Goal: Task Accomplishment & Management: Complete application form

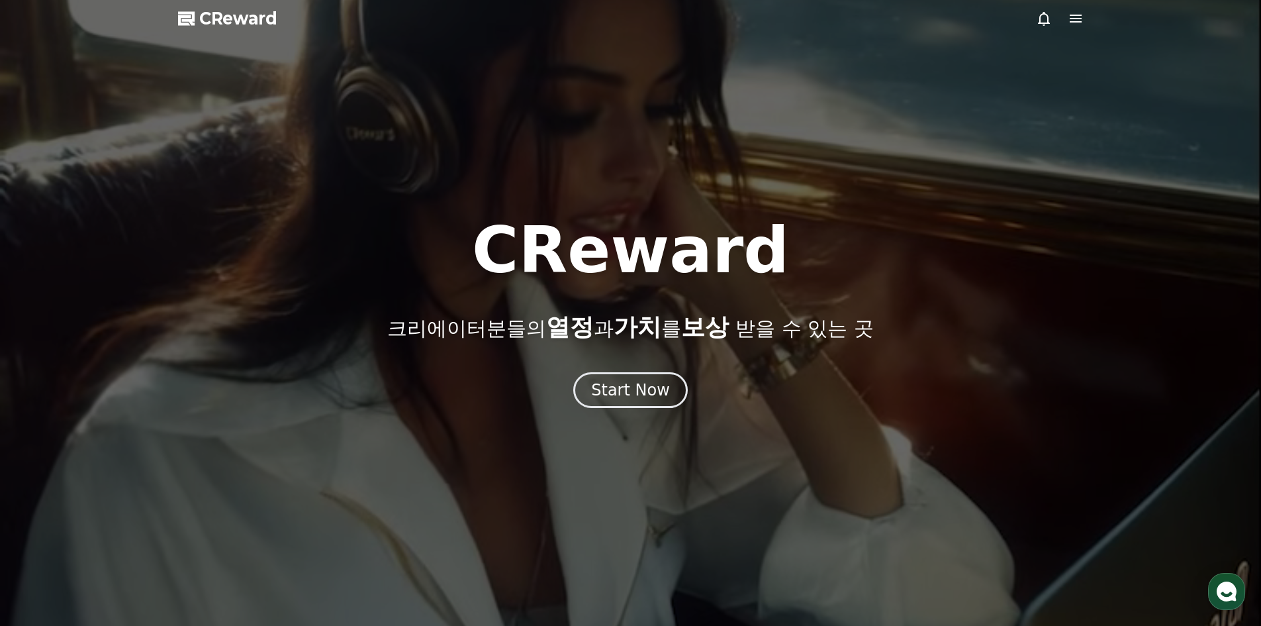
click at [1069, 16] on icon at bounding box center [1076, 19] width 16 height 16
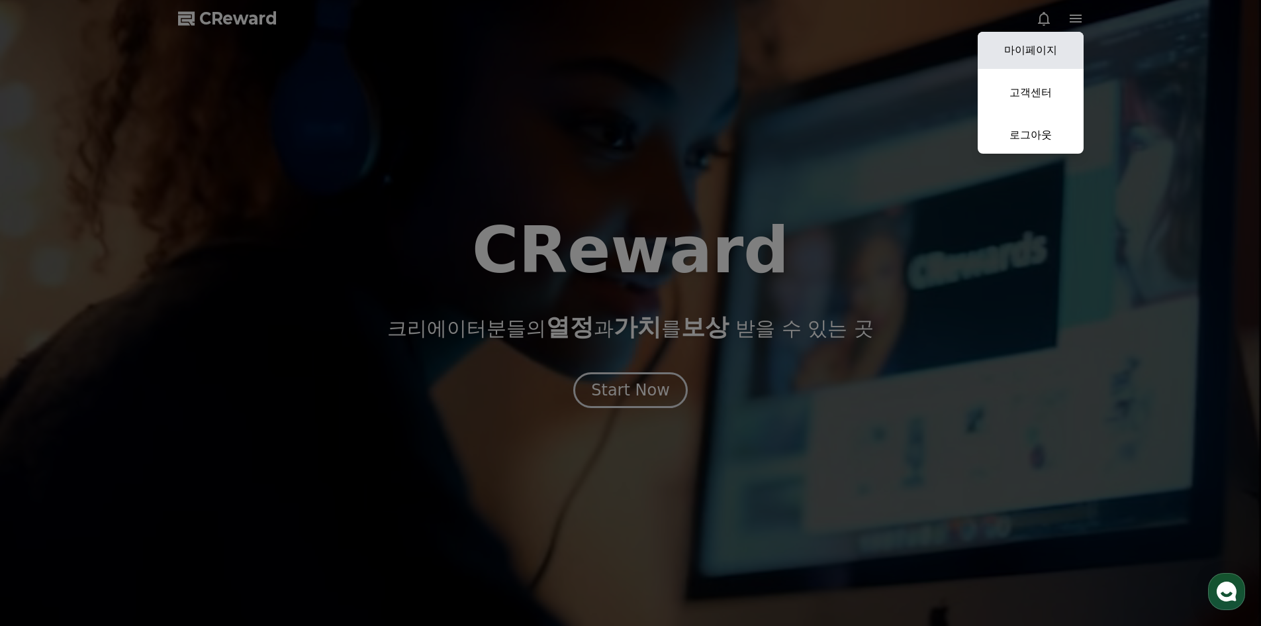
click at [1051, 45] on link "마이페이지" at bounding box center [1031, 50] width 106 height 37
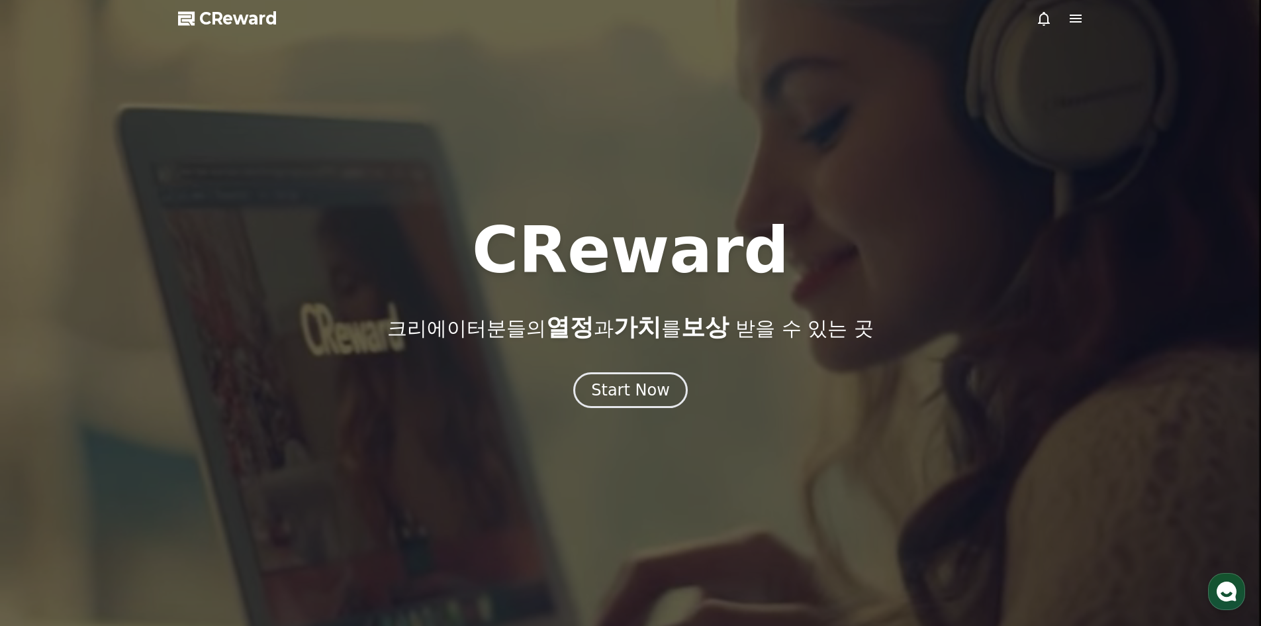
select select "**********"
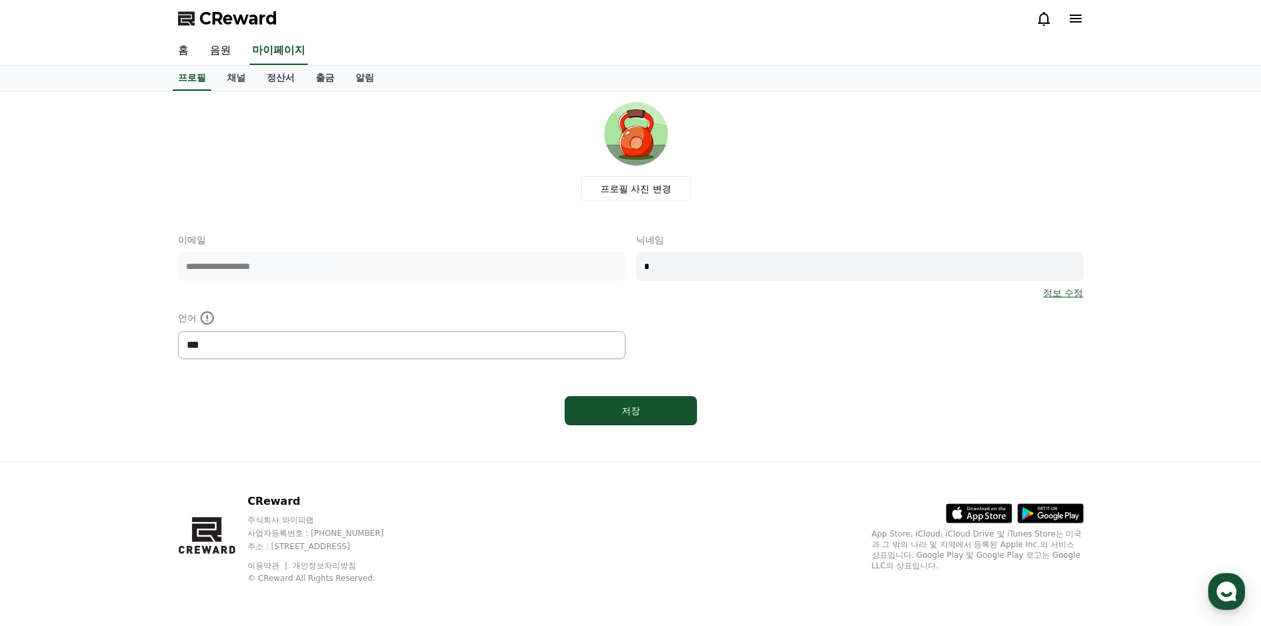
click at [354, 342] on select "*** ******* ***" at bounding box center [402, 345] width 448 height 28
click at [648, 401] on button "저장" at bounding box center [631, 410] width 132 height 29
click at [242, 84] on link "채널" at bounding box center [236, 78] width 40 height 25
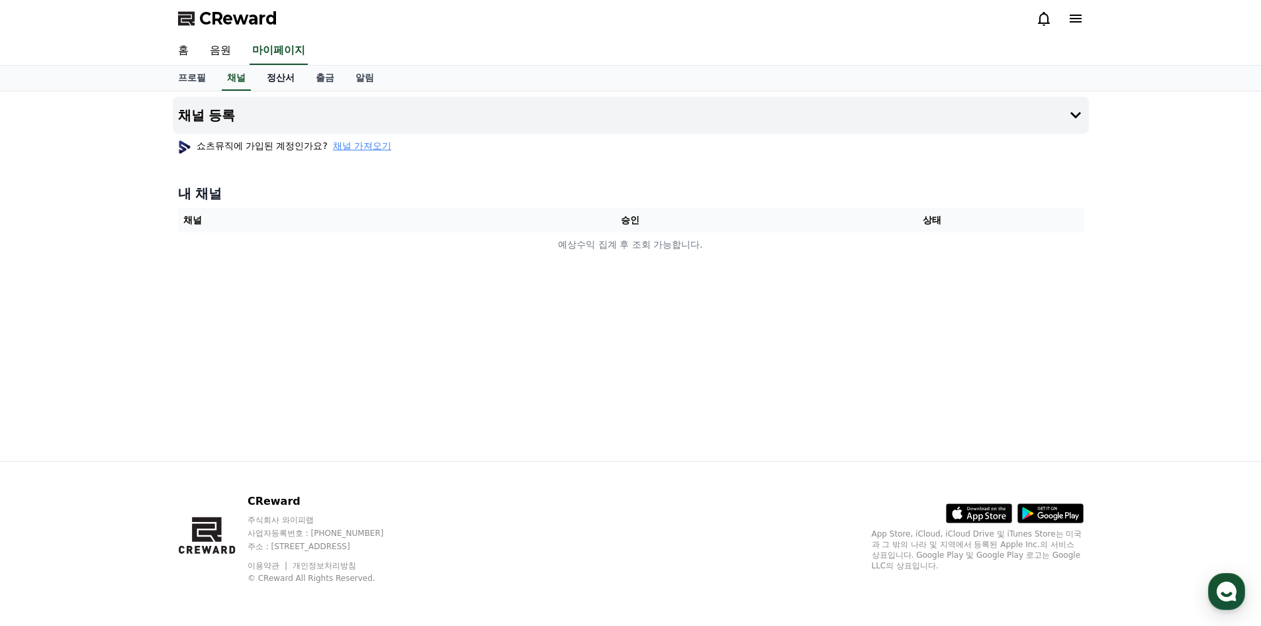
click at [287, 79] on link "정산서" at bounding box center [280, 78] width 49 height 25
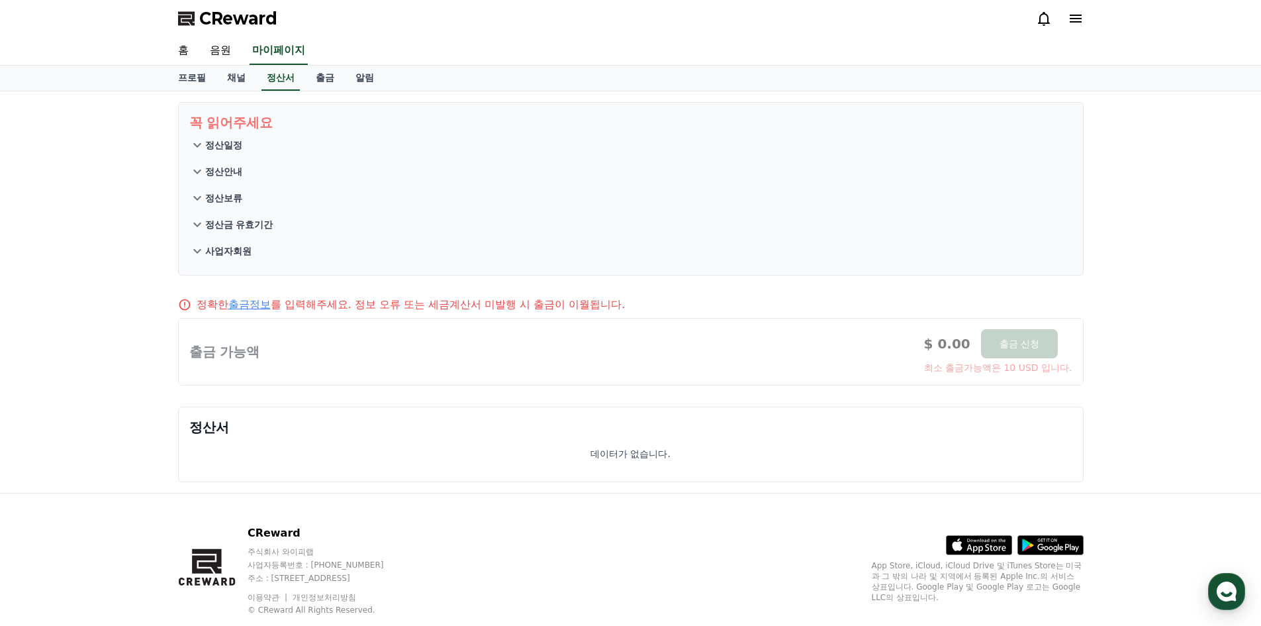
drag, startPoint x: 593, startPoint y: 305, endPoint x: 693, endPoint y: 307, distance: 100.0
click at [687, 307] on div "정확한 출금정보 를 입력해주세요. 정보 오류 또는 세금계산서 미발행 시 출금이 이월됩니다." at bounding box center [631, 305] width 906 height 16
click at [702, 307] on div "정확한 출금정보 를 입력해주세요. 정보 오류 또는 세금계산서 미발행 시 출금이 이월됩니다." at bounding box center [631, 305] width 906 height 16
click at [320, 85] on link "출금" at bounding box center [325, 78] width 40 height 25
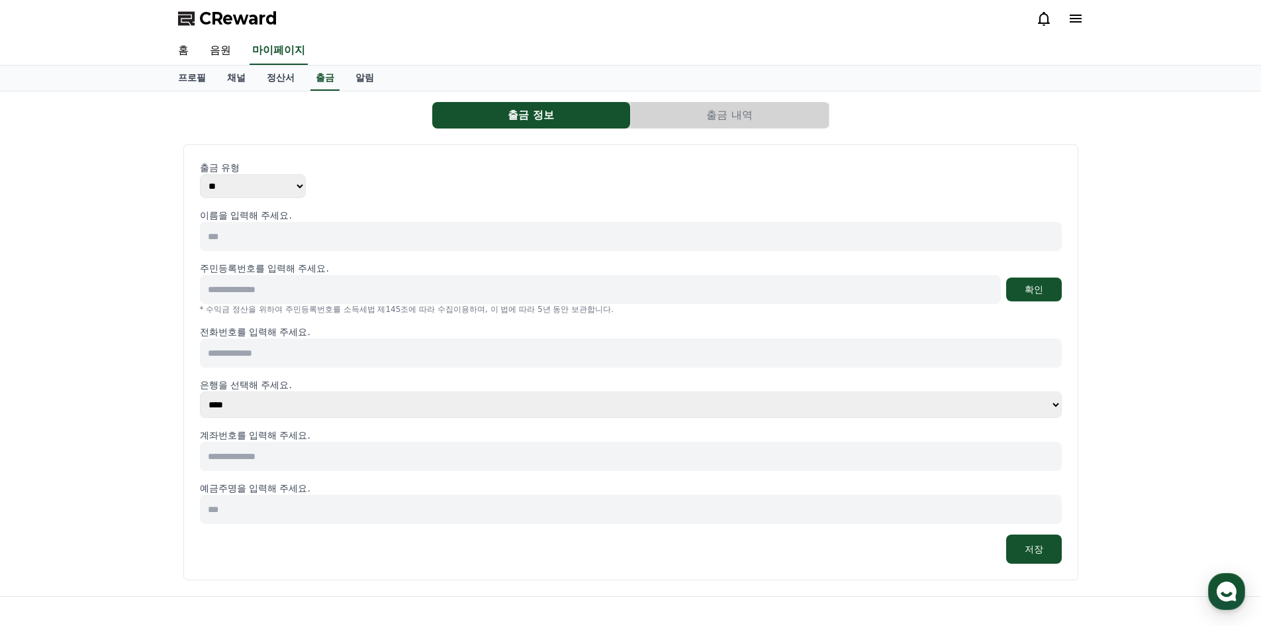
click at [262, 190] on select "** ***" at bounding box center [253, 186] width 106 height 24
click at [277, 83] on link "정산서" at bounding box center [280, 78] width 49 height 25
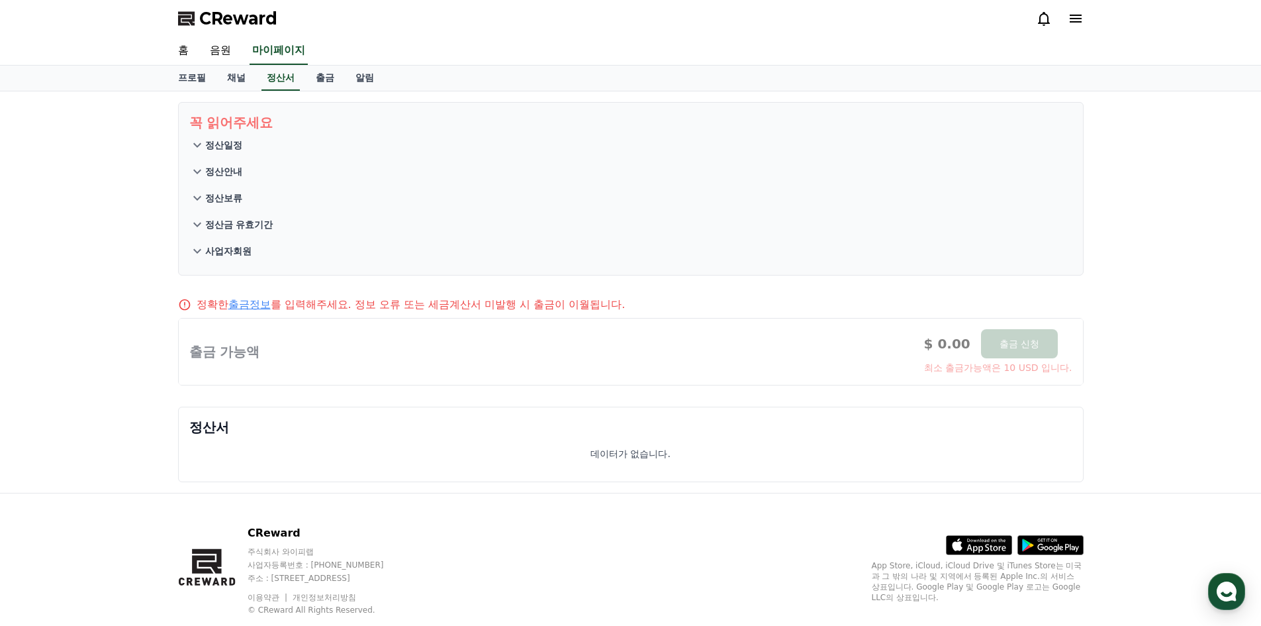
click at [201, 246] on icon at bounding box center [197, 251] width 16 height 16
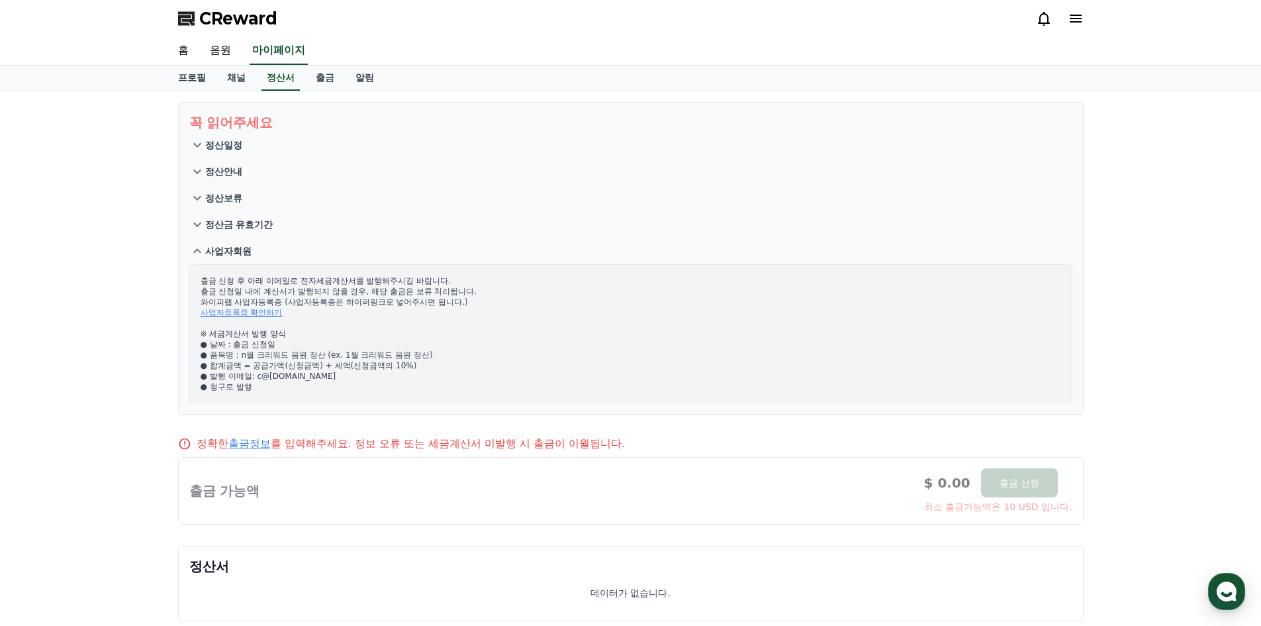
drag, startPoint x: 287, startPoint y: 277, endPoint x: 383, endPoint y: 302, distance: 99.2
click at [383, 302] on p "출금 신청 후 아래 이메일로 전자세금계산서를 발행해주시길 바랍니다. 출금 신청일 내에 계산서가 발행되지 않을 경우, 해당 출금은 보류 처리됩니…" at bounding box center [631, 333] width 861 height 117
click at [440, 304] on p "출금 신청 후 아래 이메일로 전자세금계산서를 발행해주시길 바랍니다. 출금 신청일 내에 계산서가 발행되지 않을 경우, 해당 출금은 보류 처리됩니…" at bounding box center [631, 333] width 861 height 117
click at [1077, 19] on icon at bounding box center [1076, 19] width 12 height 8
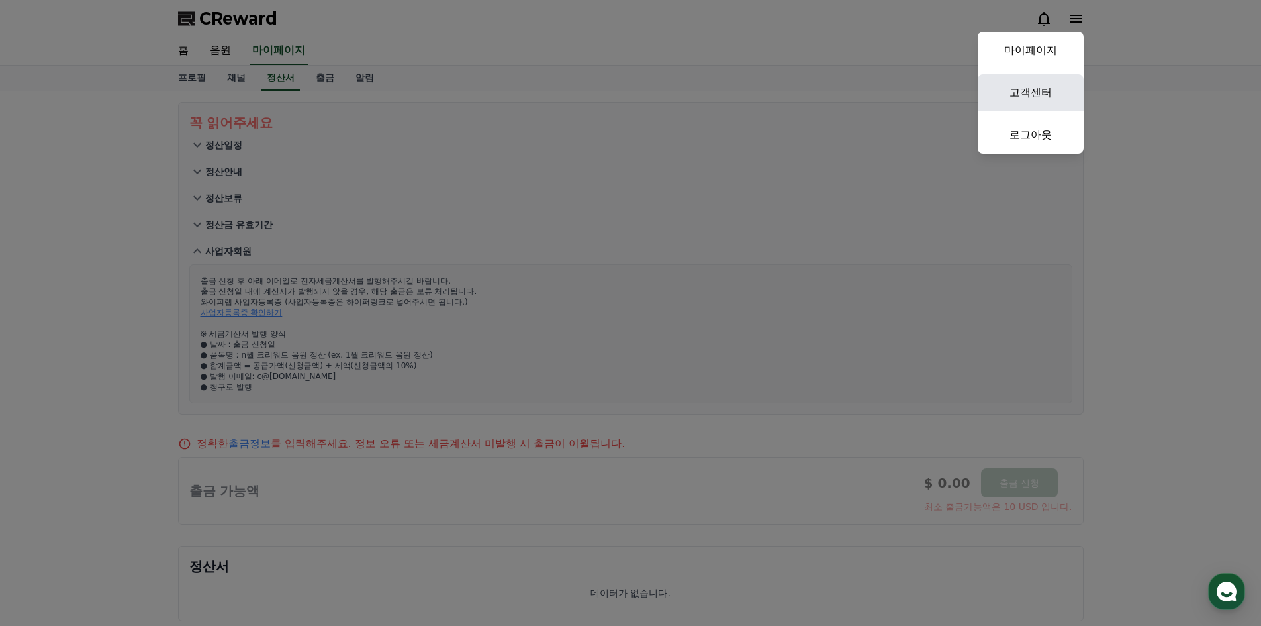
click at [1045, 84] on link "고객센터" at bounding box center [1031, 92] width 106 height 37
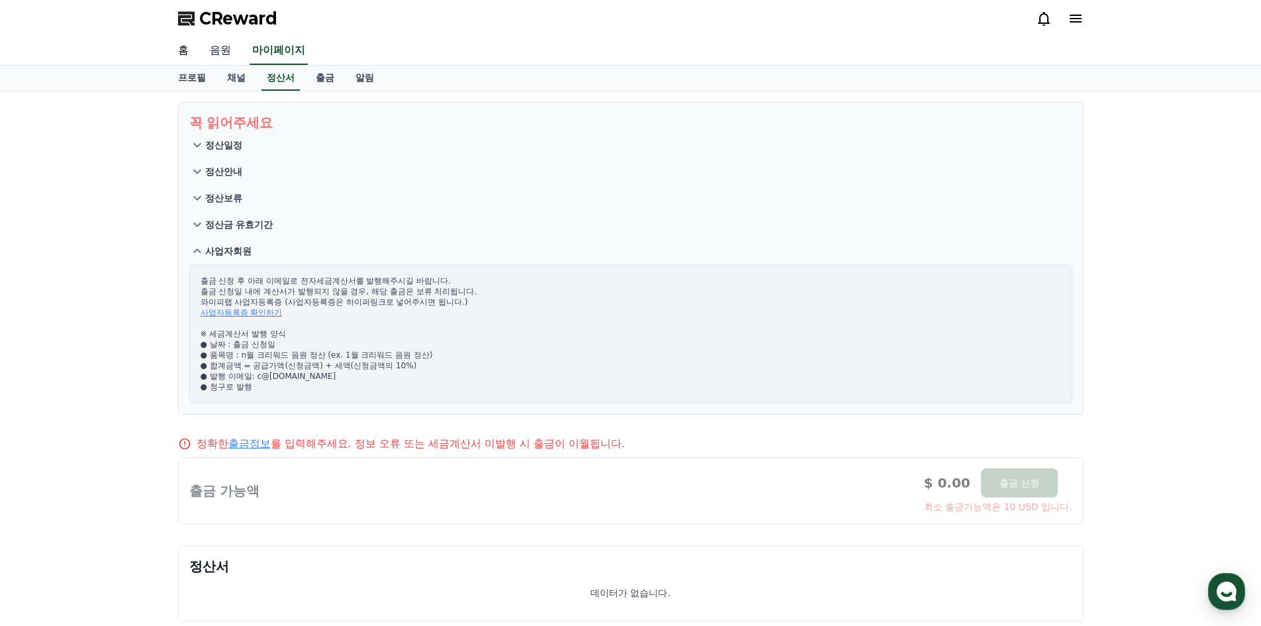
click at [224, 51] on link "음원" at bounding box center [220, 51] width 42 height 28
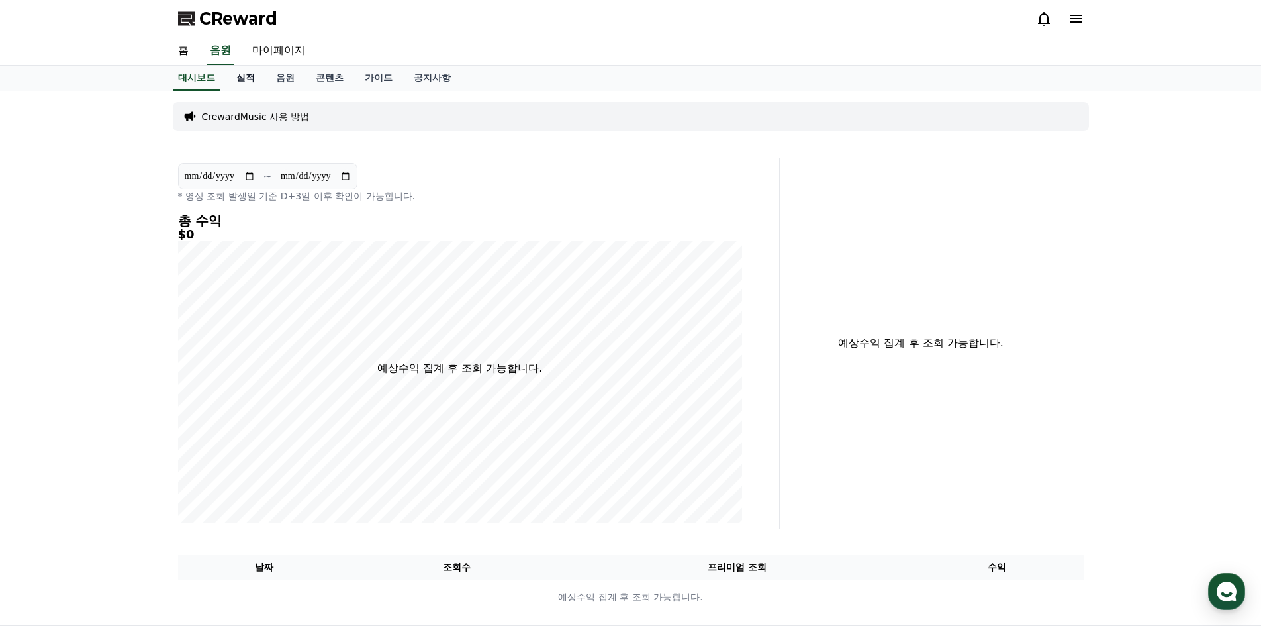
click at [247, 77] on link "실적" at bounding box center [246, 78] width 40 height 25
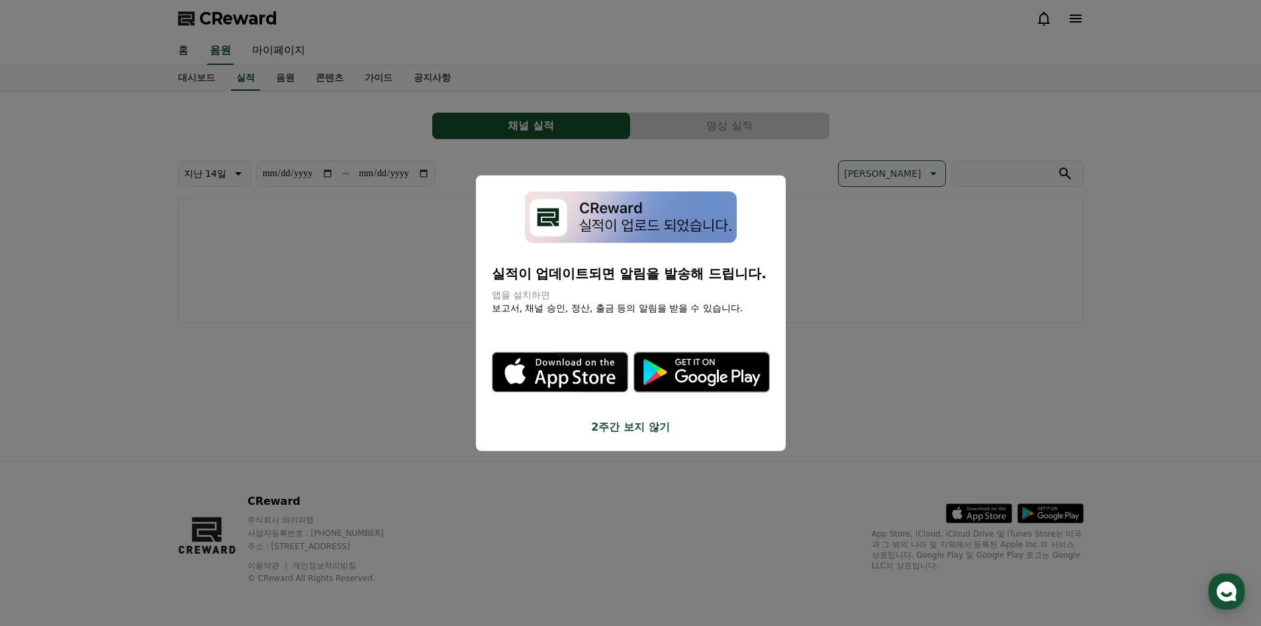
click at [657, 431] on button "2주간 보지 않기" at bounding box center [631, 427] width 278 height 16
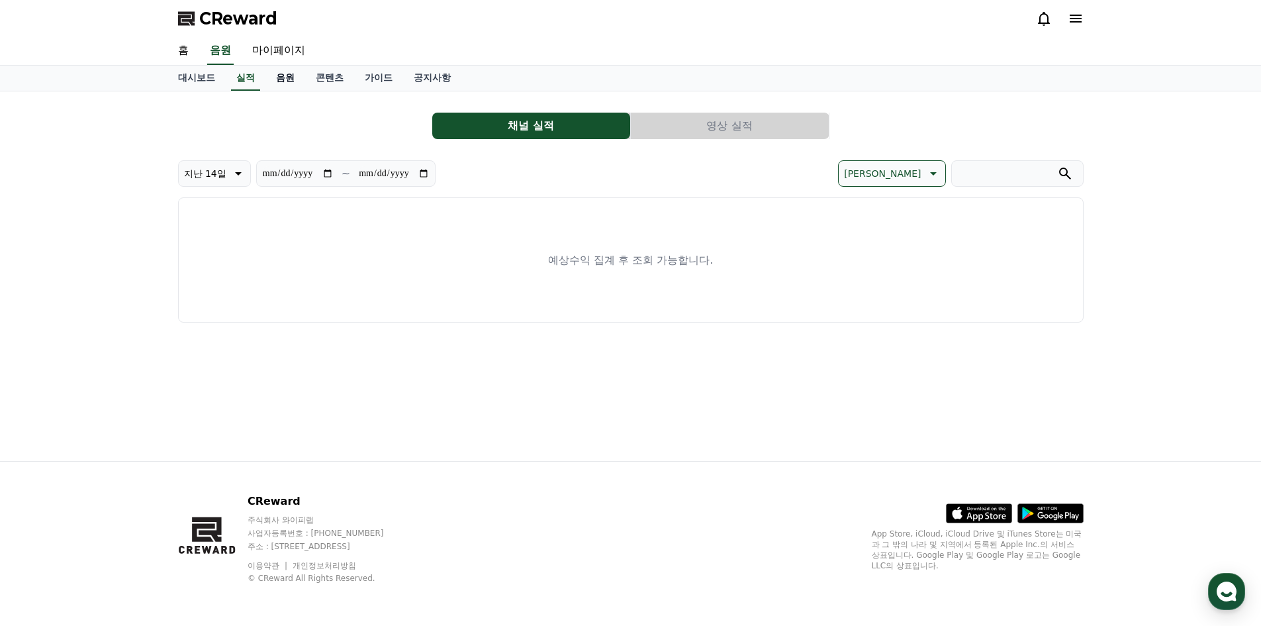
click at [289, 84] on link "음원" at bounding box center [285, 78] width 40 height 25
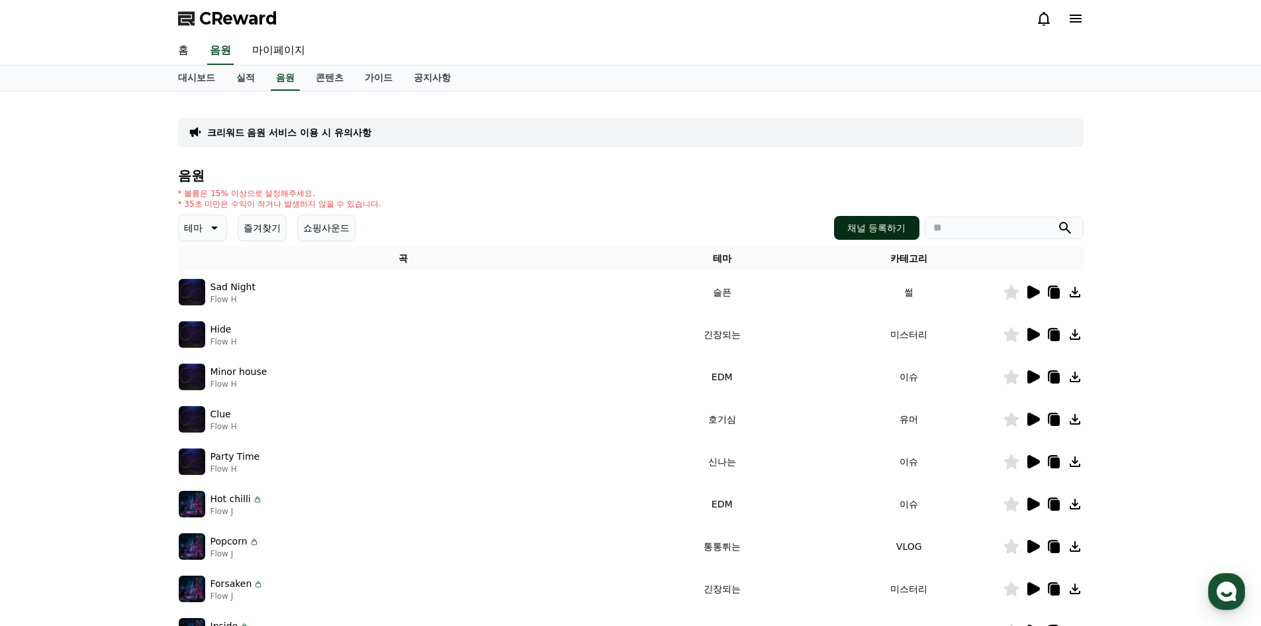
click at [846, 228] on button "채널 등록하기" at bounding box center [876, 228] width 85 height 24
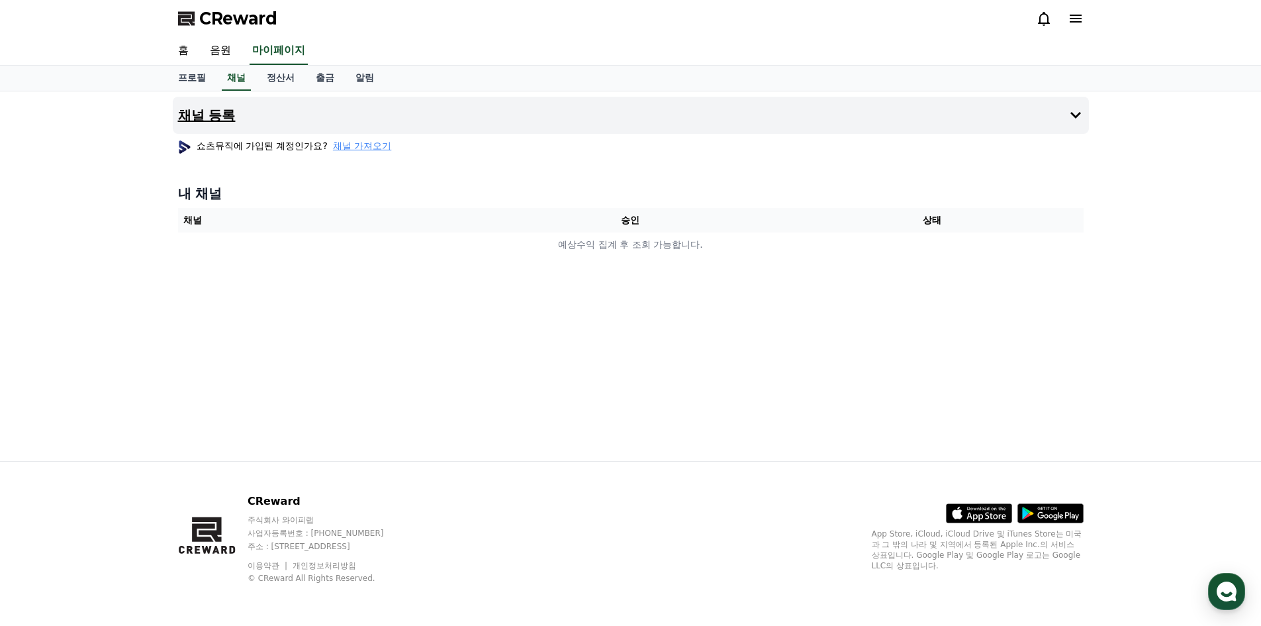
click at [1082, 119] on icon at bounding box center [1076, 115] width 16 height 16
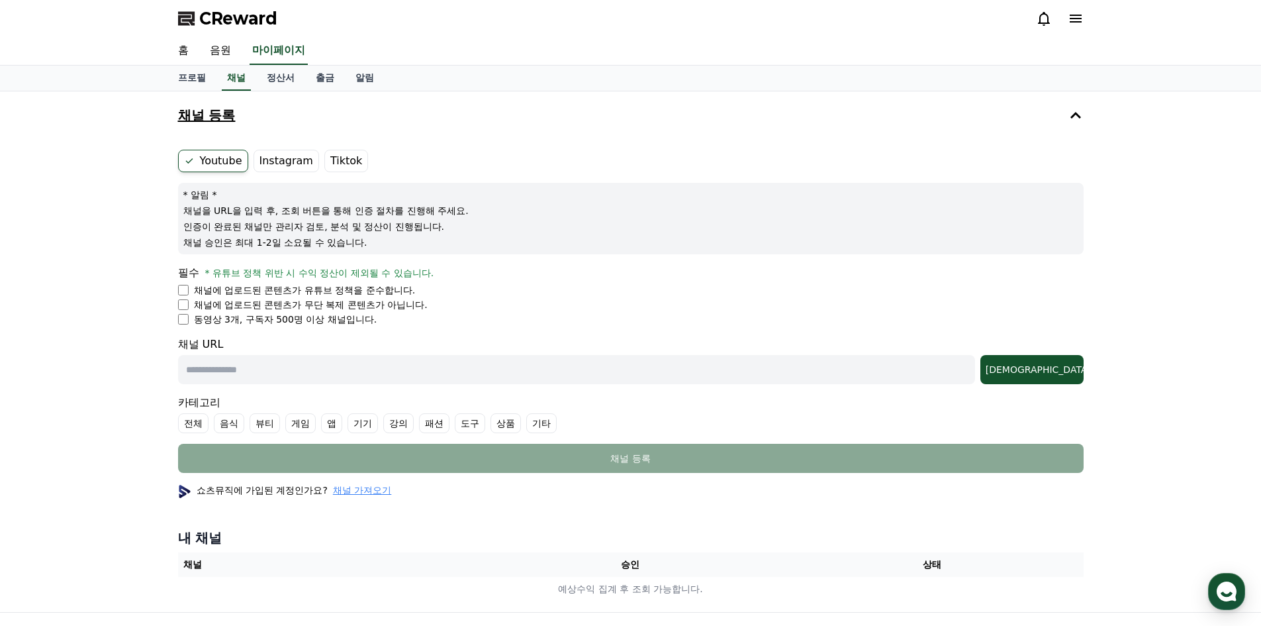
drag, startPoint x: 309, startPoint y: 238, endPoint x: 399, endPoint y: 236, distance: 90.1
click at [399, 236] on p "채널 승인은 최대 1-2일 소요될 수 있습니다." at bounding box center [630, 242] width 895 height 13
click at [471, 256] on form "Youtube Instagram Tiktok * 알림 * 채널을 URL을 입력 후, 조회 버튼을 통해 인증 절차를 진행해 주세요. 인증이 완료…" at bounding box center [631, 311] width 906 height 323
click at [189, 291] on li "채널에 업로드된 콘텐츠가 유튜브 정책을 준수합니다." at bounding box center [631, 289] width 906 height 13
click at [254, 379] on input "text" at bounding box center [576, 369] width 797 height 29
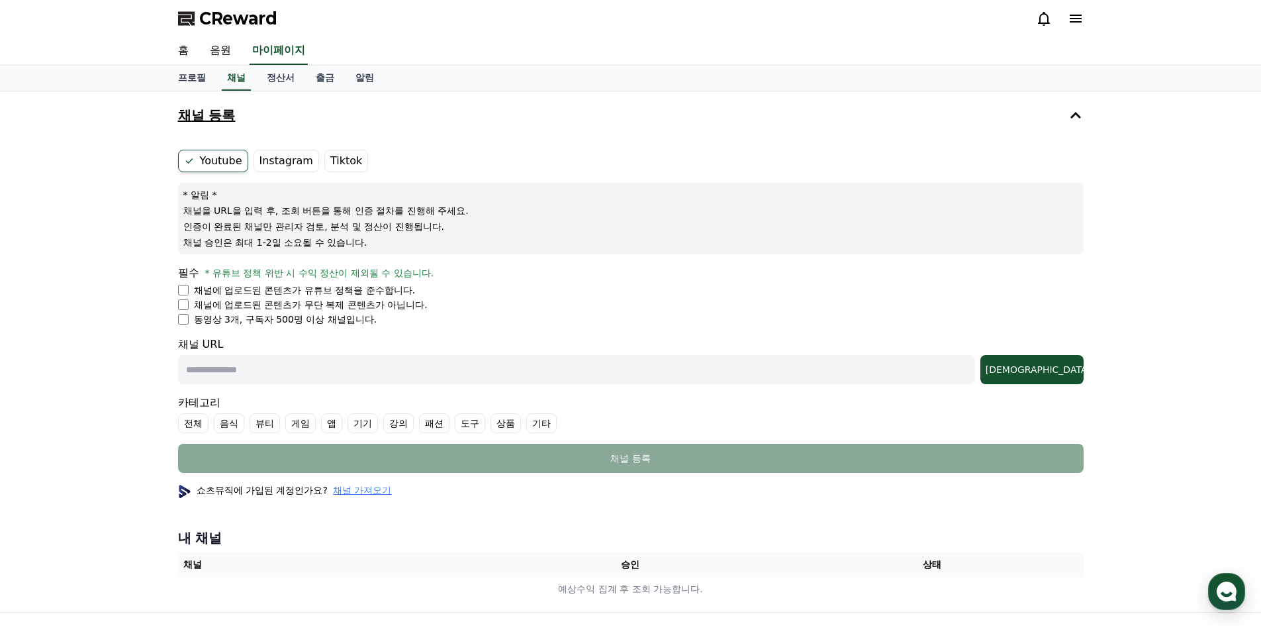
paste input "**********"
type input "**********"
drag, startPoint x: 387, startPoint y: 371, endPoint x: 28, endPoint y: 352, distance: 359.4
click at [28, 352] on div "**********" at bounding box center [630, 351] width 1261 height 520
click at [318, 367] on input "text" at bounding box center [576, 369] width 797 height 29
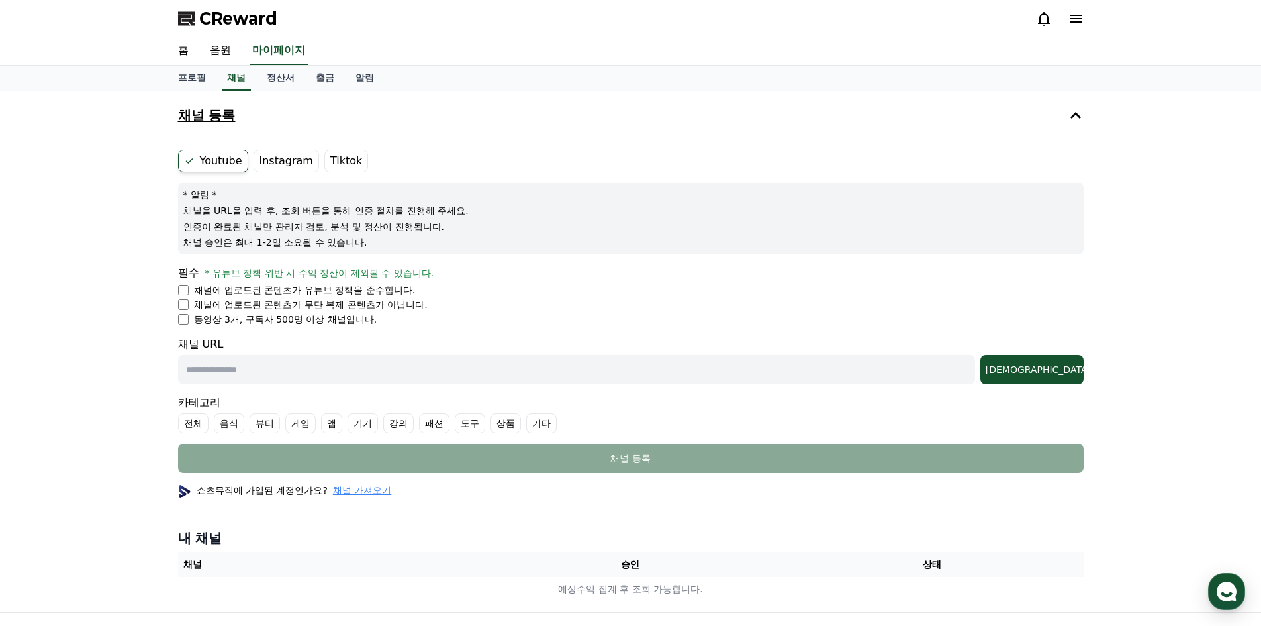
paste input "**********"
type input "**********"
drag, startPoint x: 397, startPoint y: 367, endPoint x: -12, endPoint y: 360, distance: 409.2
click at [0, 360] on html "**********" at bounding box center [630, 388] width 1261 height 777
paste input "**********"
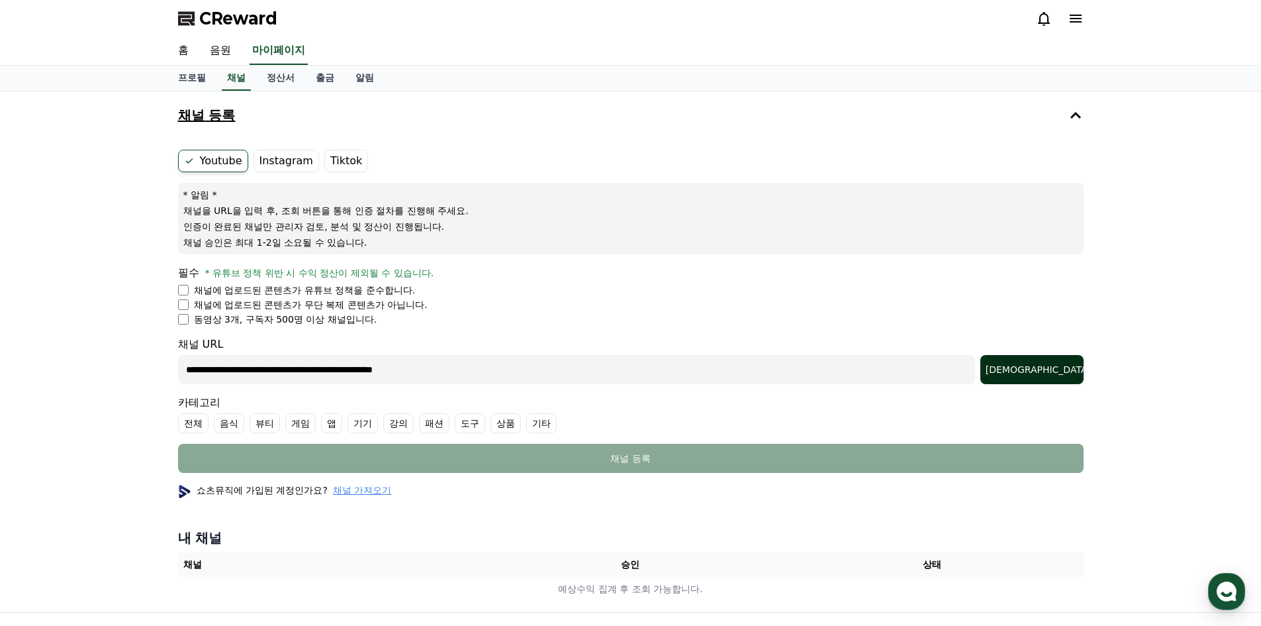
type input "**********"
click at [1050, 369] on div "[DEMOGRAPHIC_DATA]" at bounding box center [1032, 369] width 93 height 13
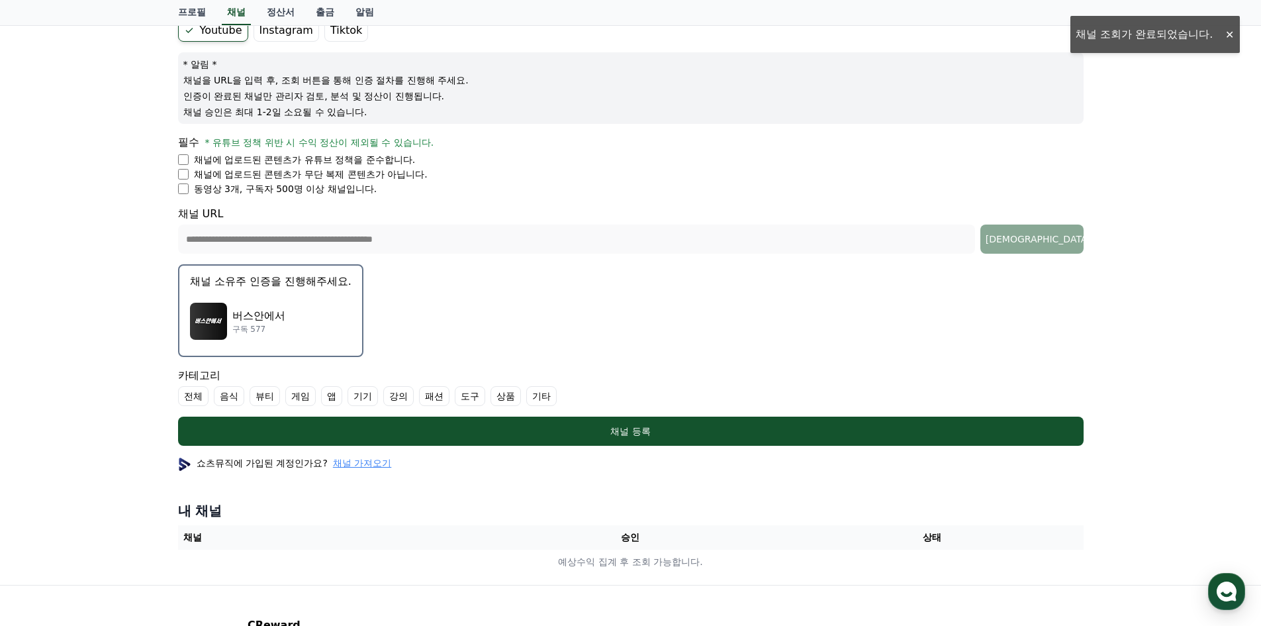
scroll to position [132, 0]
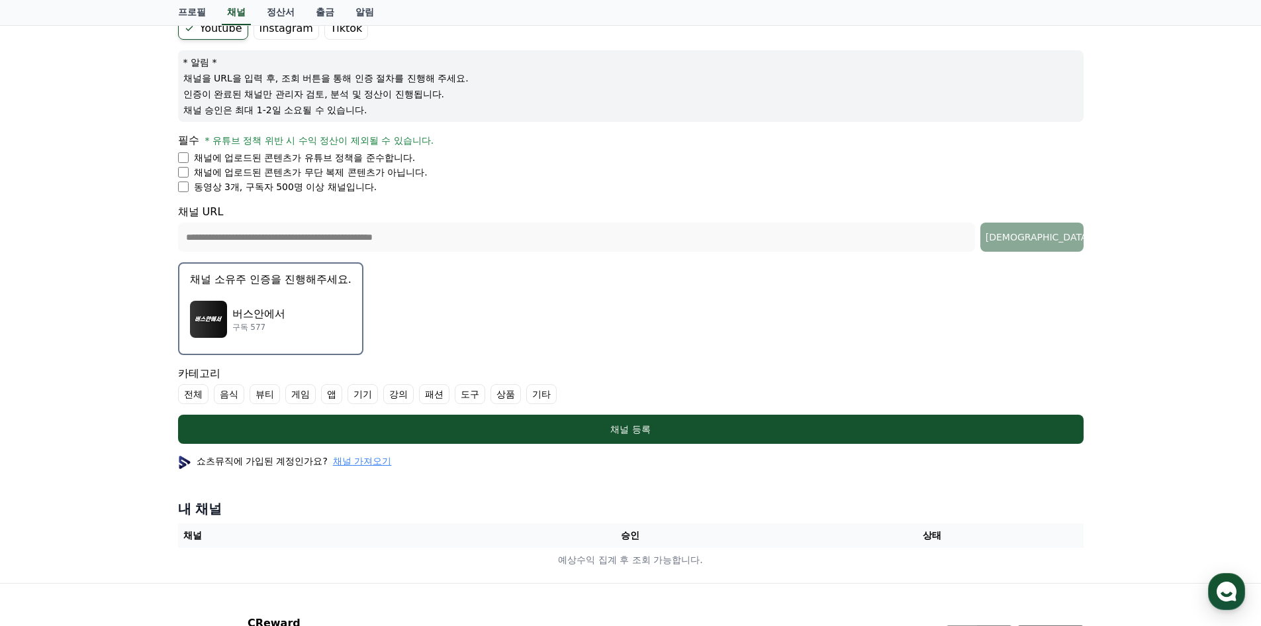
click at [273, 292] on button "채널 소유주 인증을 진행해주세요. 버스안에서 구독 577" at bounding box center [270, 308] width 185 height 93
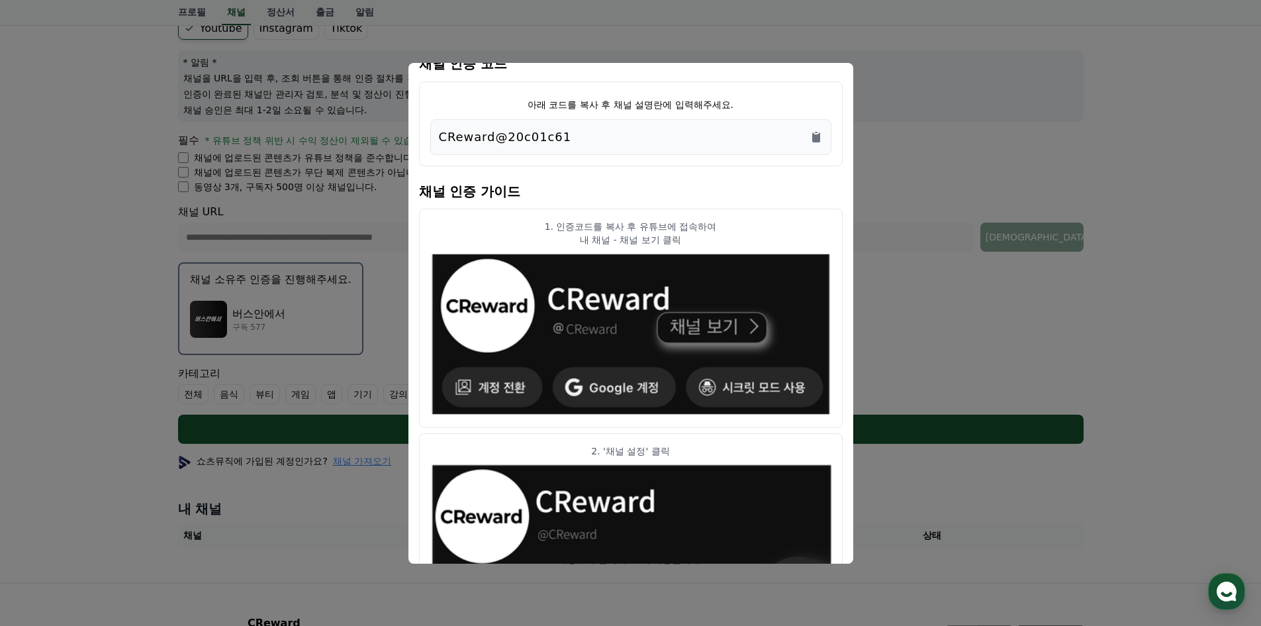
scroll to position [0, 0]
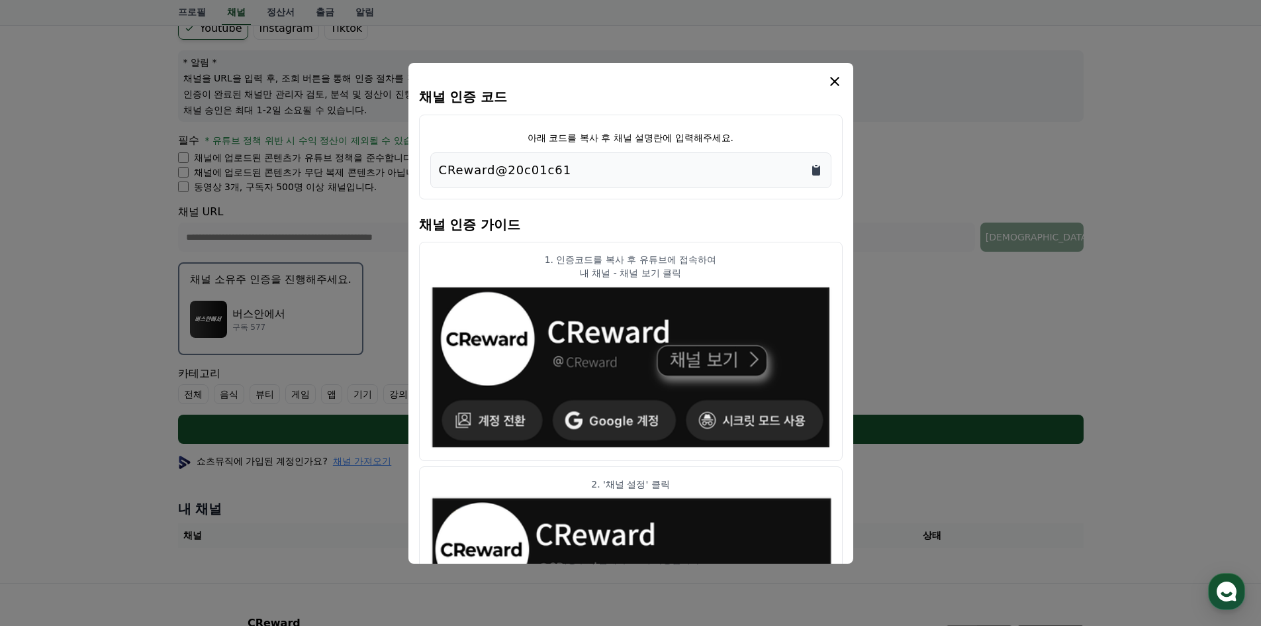
click at [814, 170] on icon "Copy to clipboard" at bounding box center [816, 171] width 8 height 10
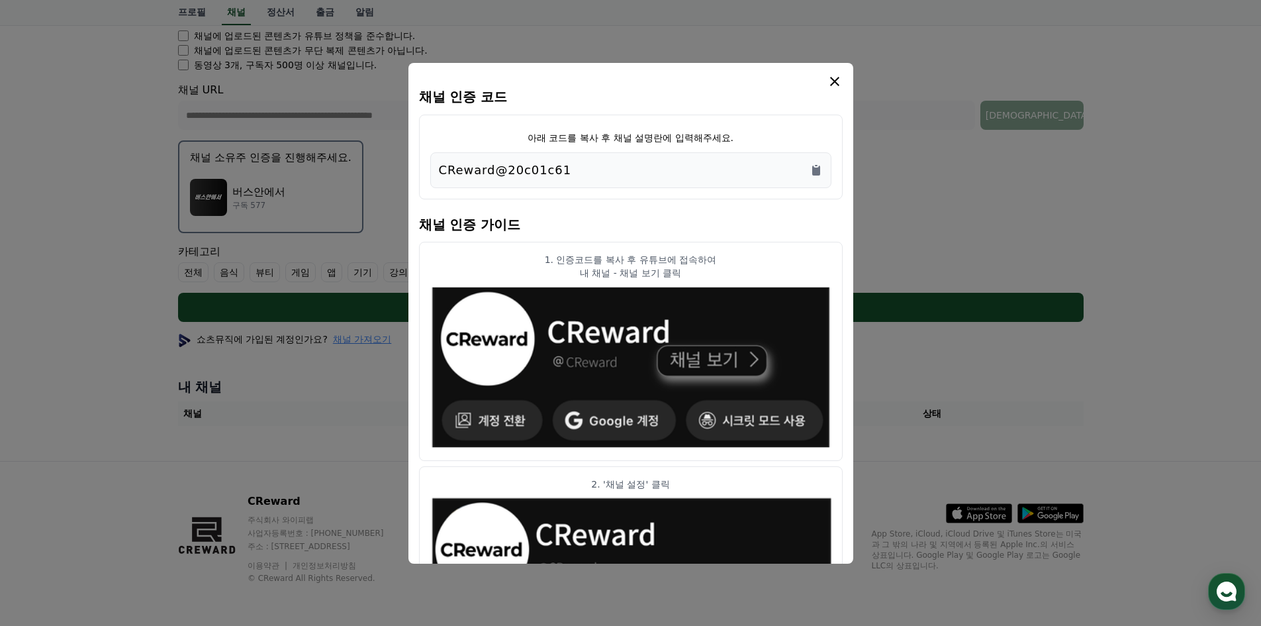
click at [834, 78] on icon "modal" at bounding box center [835, 81] width 16 height 16
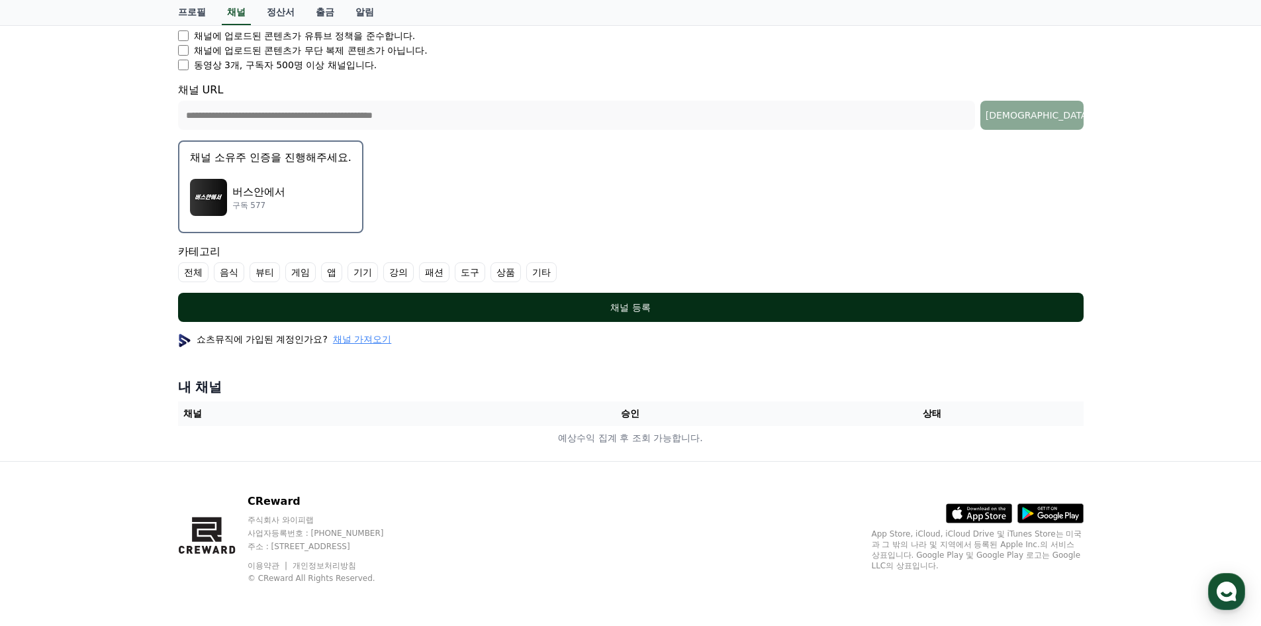
click at [641, 307] on div "채널 등록" at bounding box center [631, 307] width 853 height 13
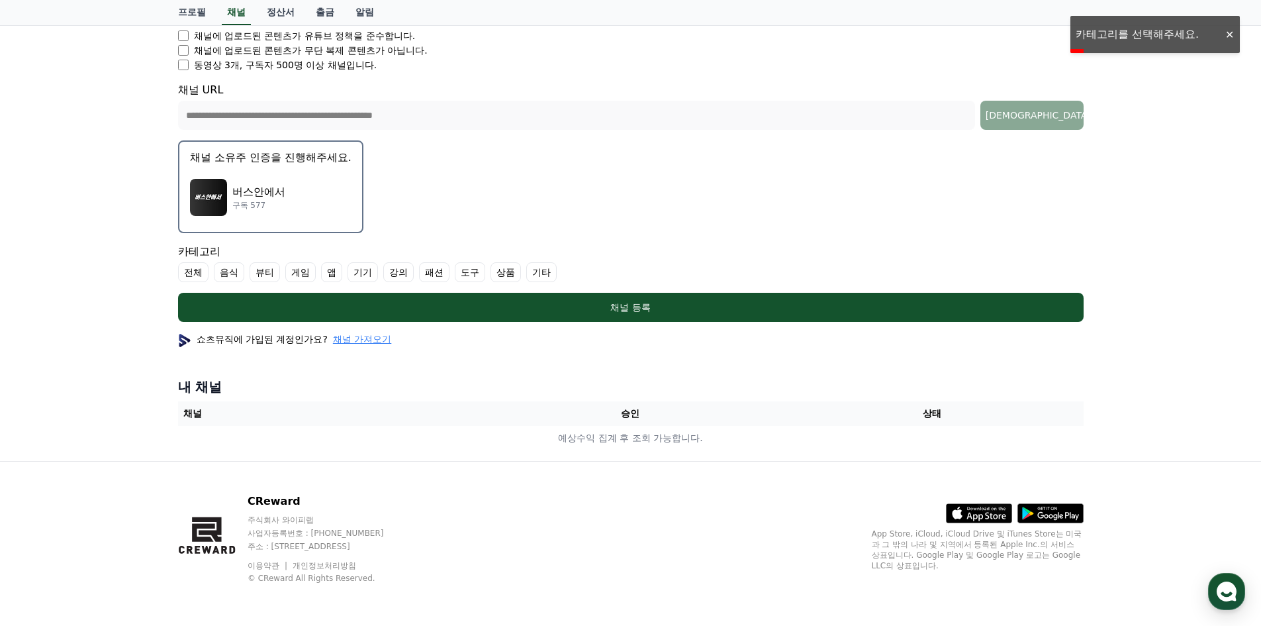
click at [548, 277] on label "기타" at bounding box center [541, 272] width 30 height 20
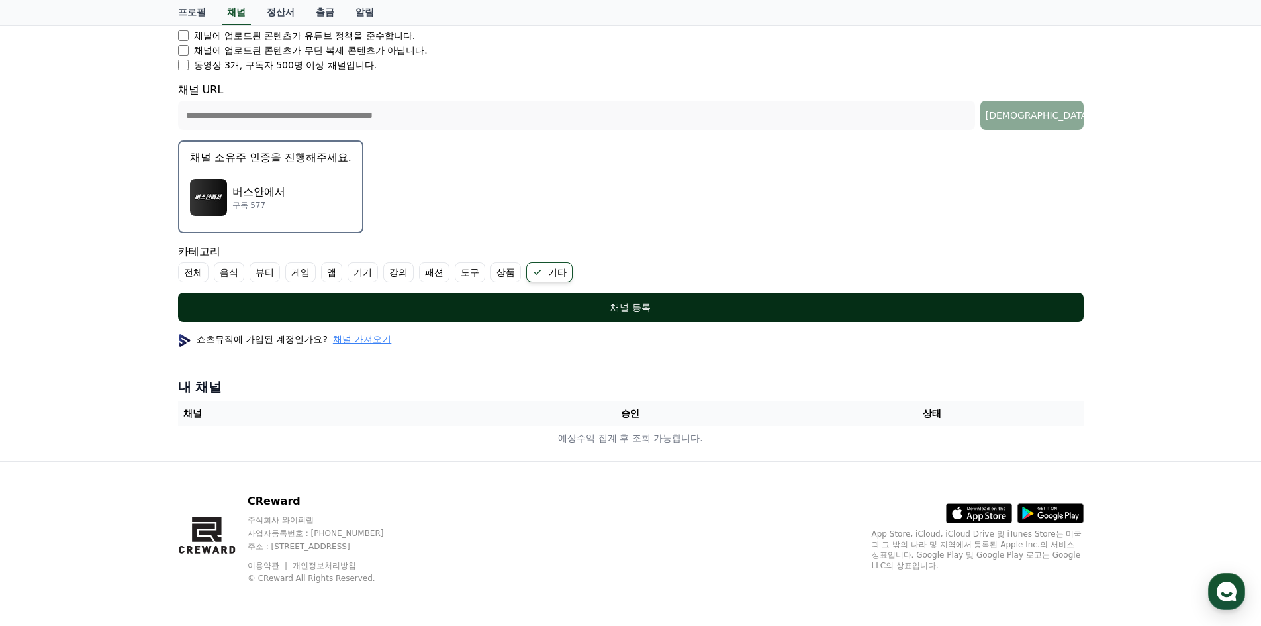
click at [606, 301] on div "채널 등록" at bounding box center [631, 307] width 853 height 13
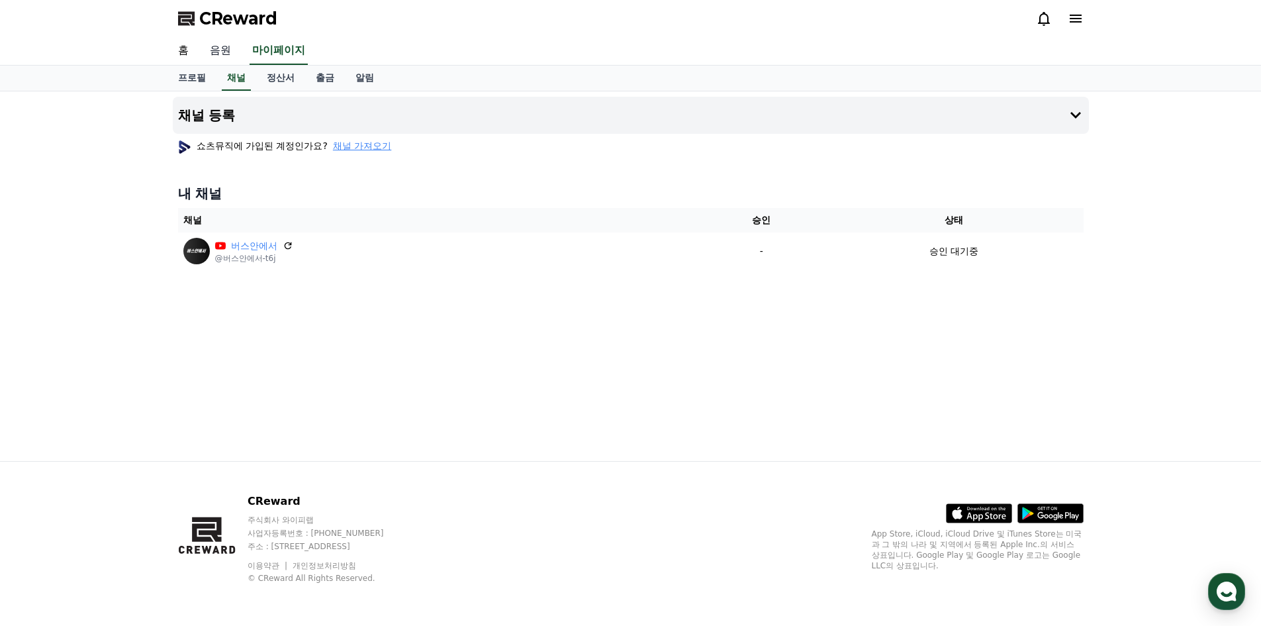
click at [222, 50] on link "음원" at bounding box center [220, 51] width 42 height 28
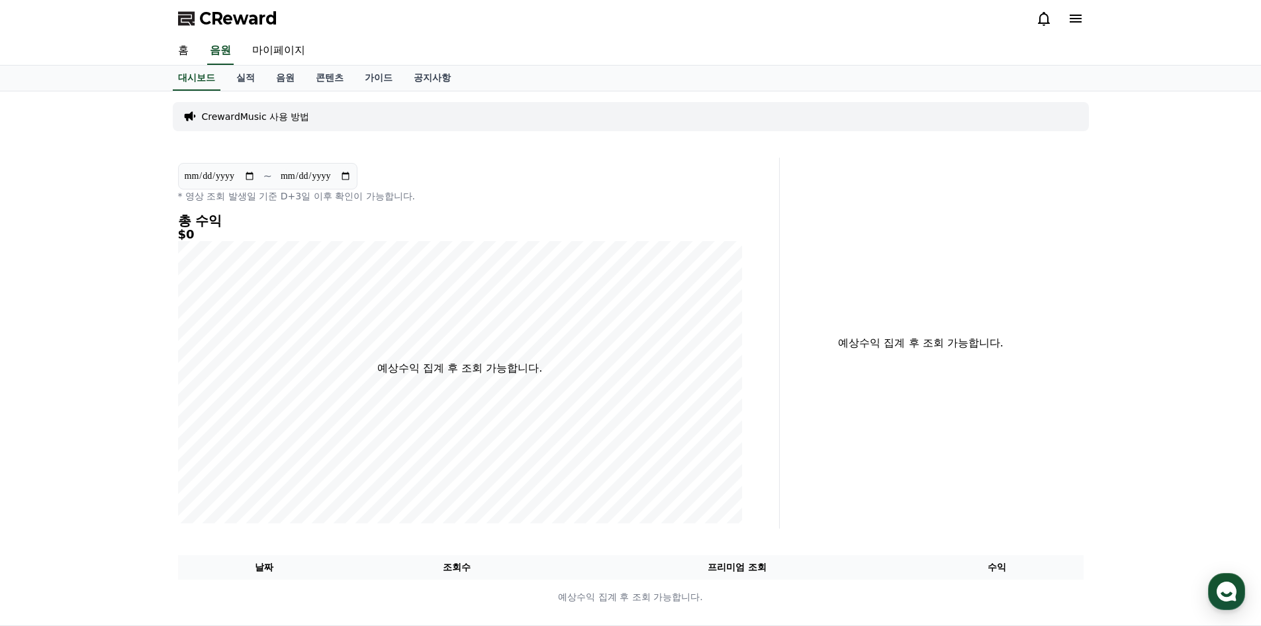
drag, startPoint x: 302, startPoint y: 192, endPoint x: 448, endPoint y: 201, distance: 146.0
click at [419, 198] on p "* 영상 조회 발생일 기준 D+3일 이후 확인이 가능합니다." at bounding box center [460, 195] width 564 height 13
click at [448, 201] on p "* 영상 조회 발생일 기준 D+3일 이후 확인이 가능합니다." at bounding box center [460, 195] width 564 height 13
click at [425, 81] on link "공지사항" at bounding box center [432, 78] width 58 height 25
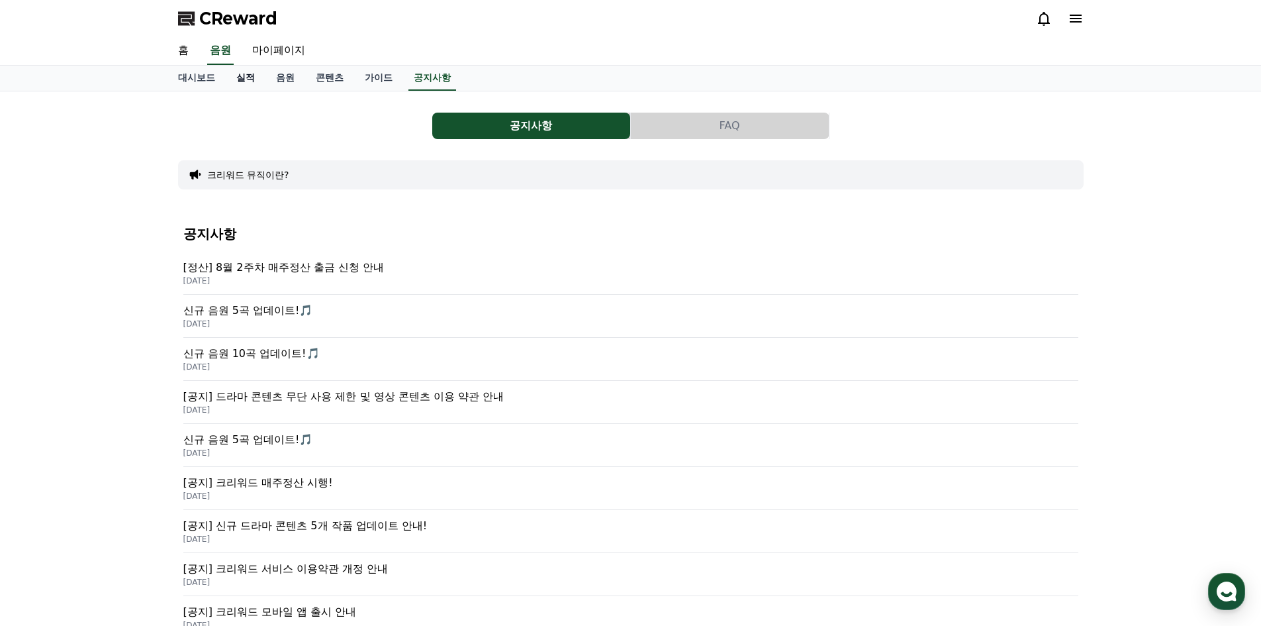
click at [243, 81] on link "실적" at bounding box center [246, 78] width 40 height 25
